Goal: Transaction & Acquisition: Book appointment/travel/reservation

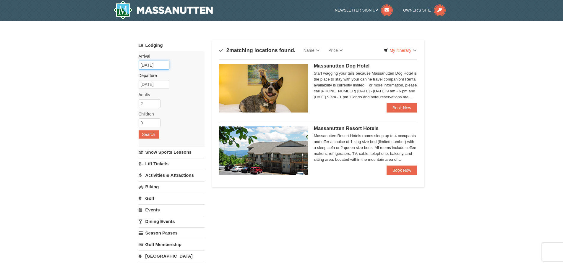
click at [162, 67] on input "[DATE]" at bounding box center [154, 65] width 31 height 9
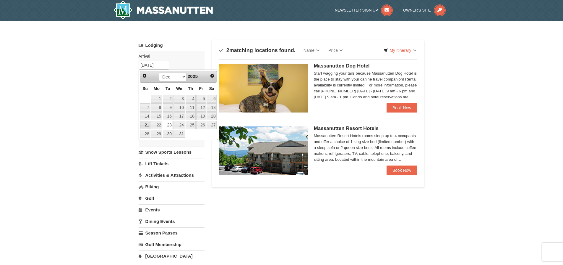
click at [147, 127] on link "21" at bounding box center [145, 125] width 10 height 8
type input "[DATE]"
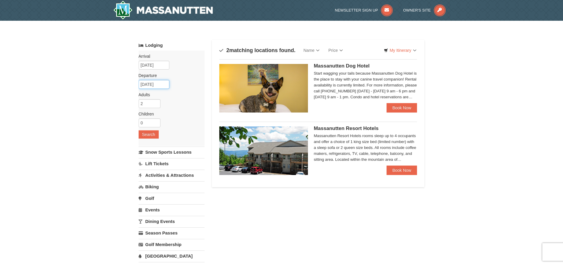
click at [161, 86] on input "[DATE]" at bounding box center [154, 84] width 31 height 9
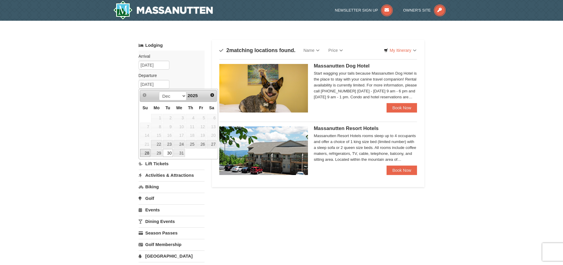
click at [149, 155] on link "28" at bounding box center [145, 153] width 10 height 8
type input "[DATE]"
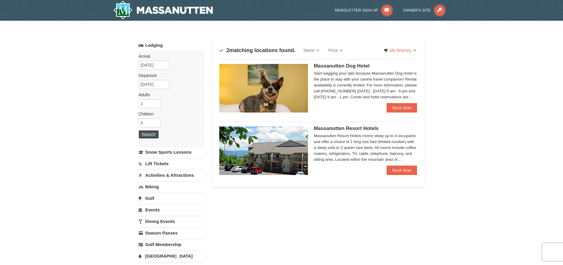
click at [145, 136] on button "Search" at bounding box center [149, 134] width 20 height 8
